Goal: Find specific fact

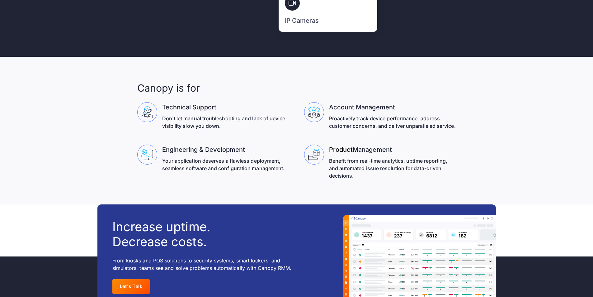
scroll to position [2010, 0]
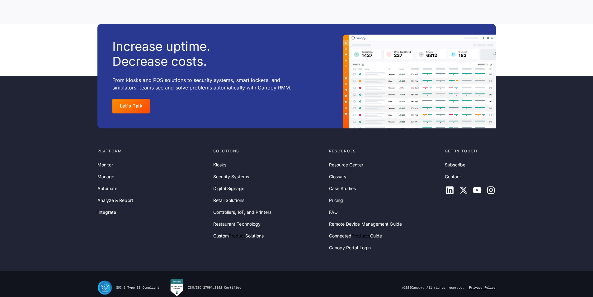
click at [482, 285] on link "Privacy Policy" at bounding box center [482, 287] width 26 height 4
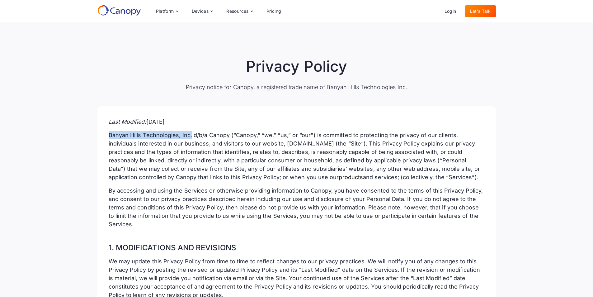
drag, startPoint x: 108, startPoint y: 134, endPoint x: 197, endPoint y: 132, distance: 89.0
click at [193, 133] on p "Banyan Hills Technologies, Inc. d/b/a Canopy (“Canopy,” “we,” “us,” or “our”) i…" at bounding box center [297, 156] width 376 height 50
copy p "Banyan Hills Technologies, Inc."
